Goal: Navigation & Orientation: Find specific page/section

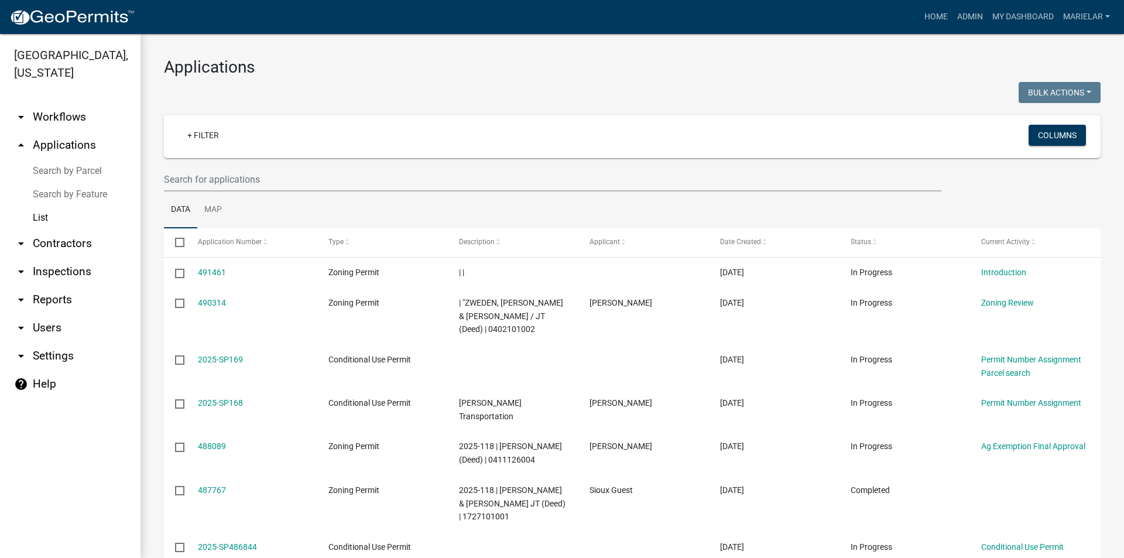
click at [364, 88] on div at bounding box center [393, 94] width 477 height 24
click at [974, 16] on link "Admin" at bounding box center [970, 17] width 35 height 22
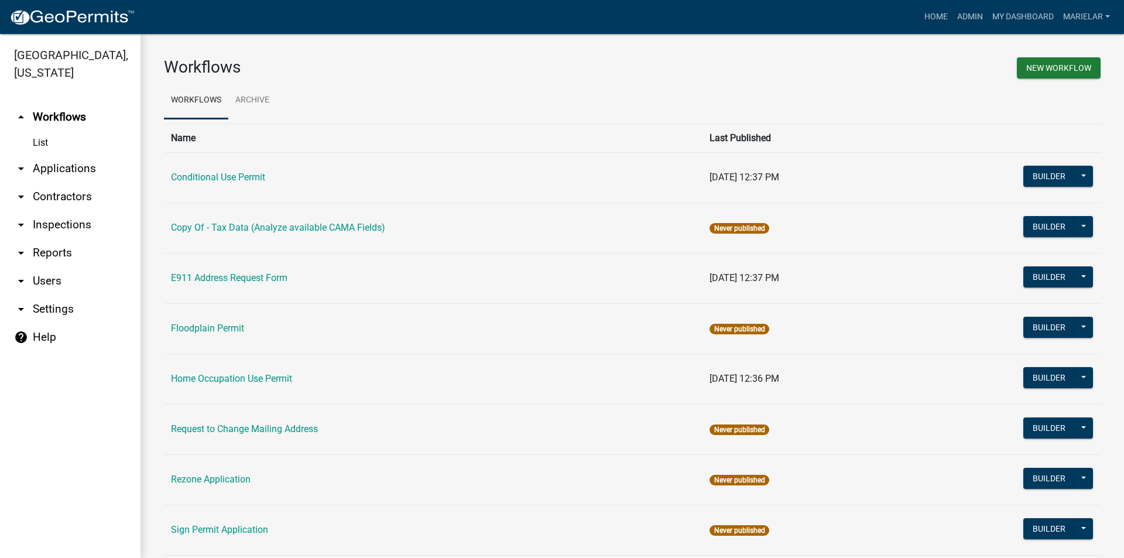
click at [25, 162] on icon "arrow_drop_down" at bounding box center [21, 169] width 14 height 14
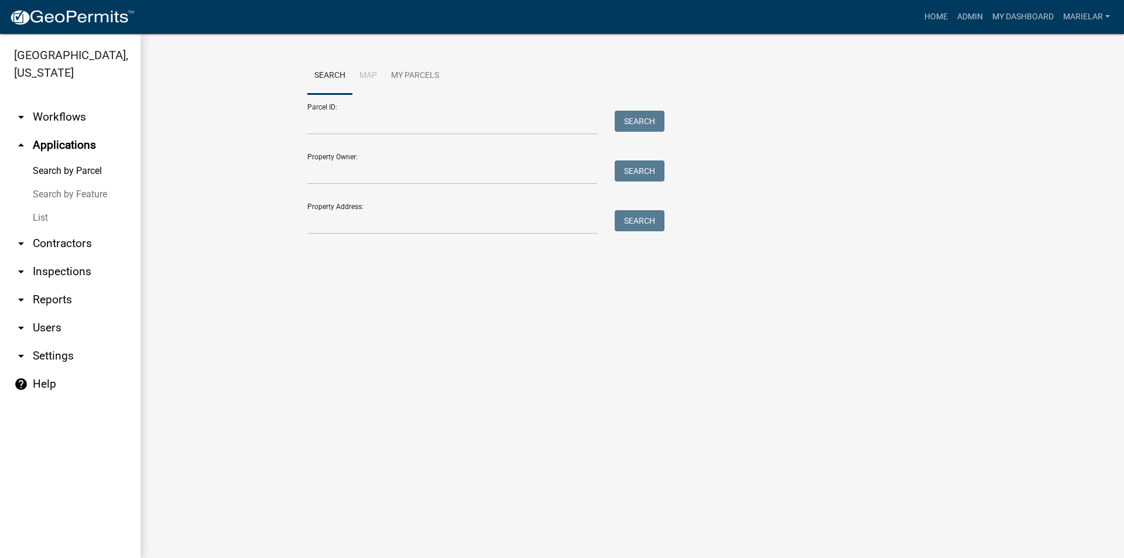
click at [44, 206] on link "List" at bounding box center [70, 217] width 141 height 23
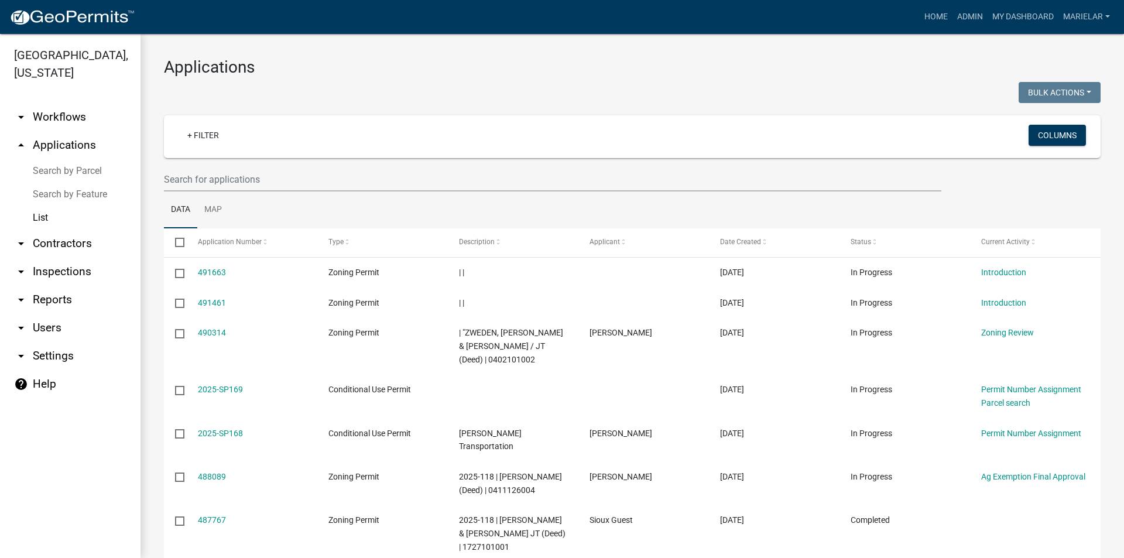
click at [321, 75] on h3 "Applications" at bounding box center [632, 67] width 937 height 20
